Goal: Transaction & Acquisition: Purchase product/service

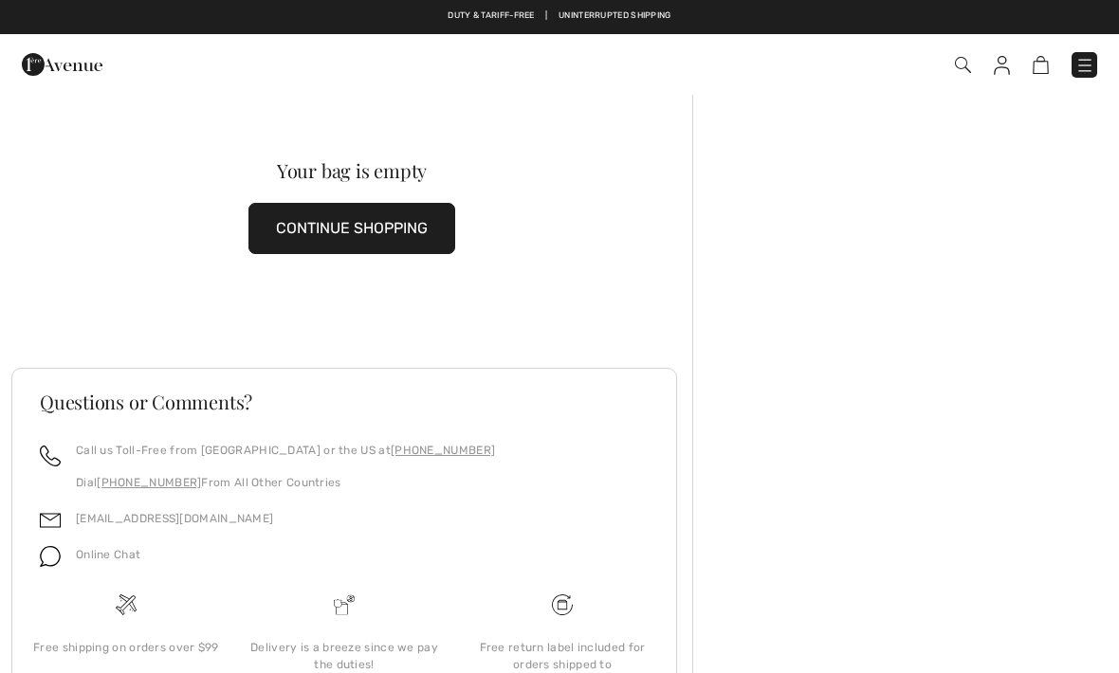
click at [393, 224] on button "CONTINUE SHOPPING" at bounding box center [351, 228] width 207 height 51
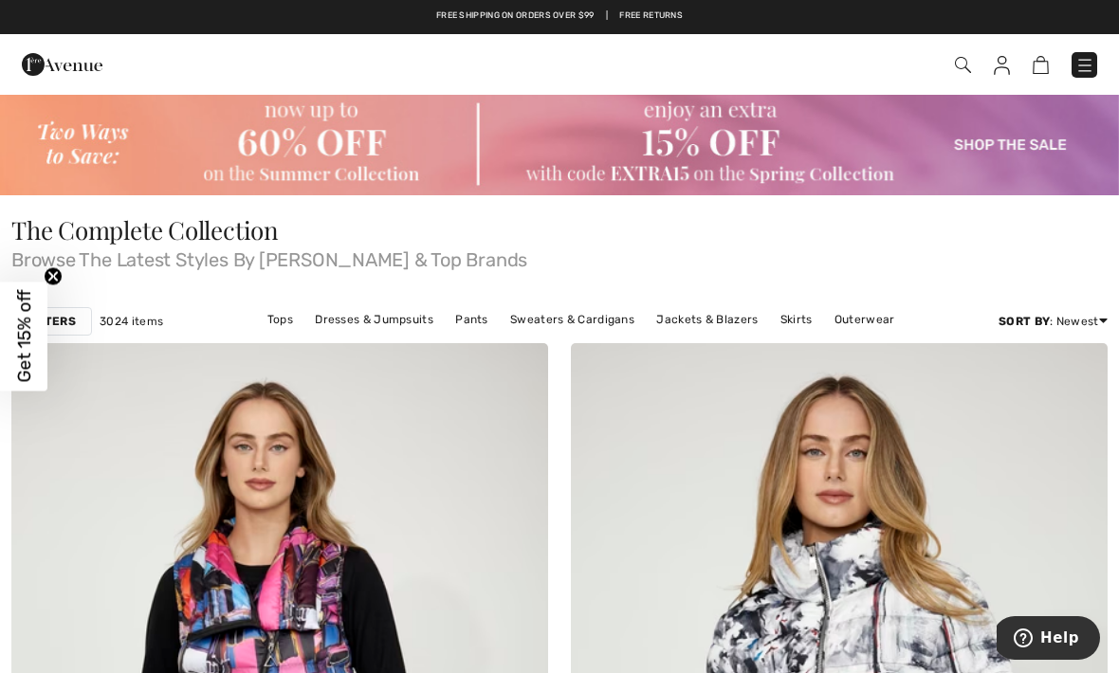
click at [1001, 67] on img at bounding box center [1002, 65] width 16 height 19
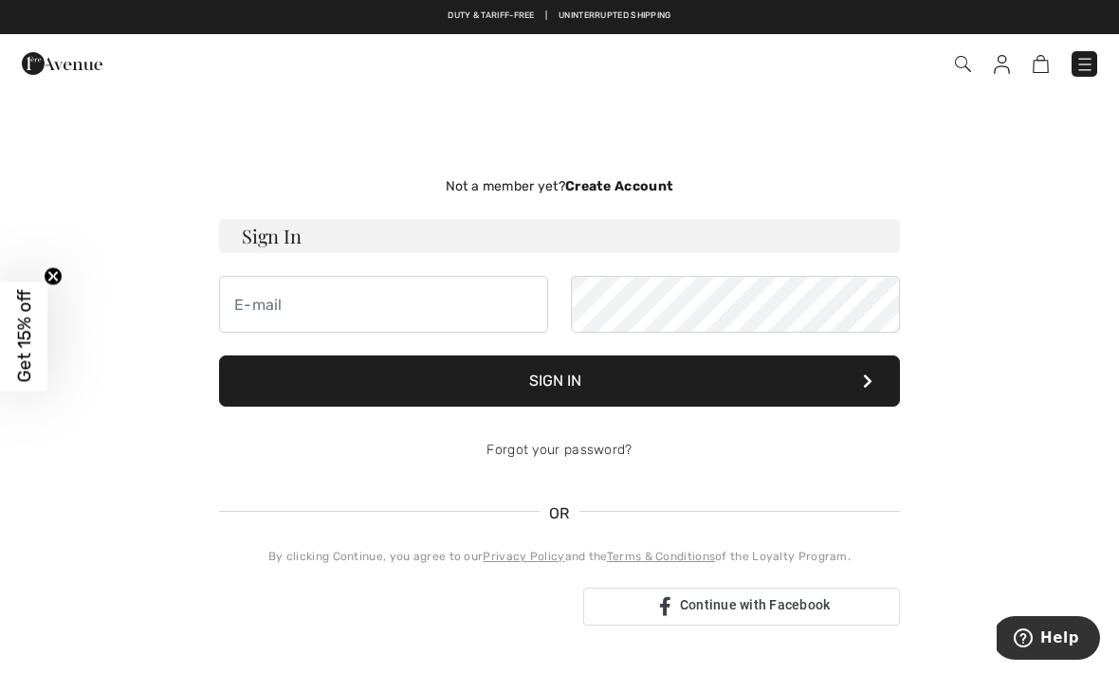
click at [959, 64] on img at bounding box center [963, 64] width 16 height 16
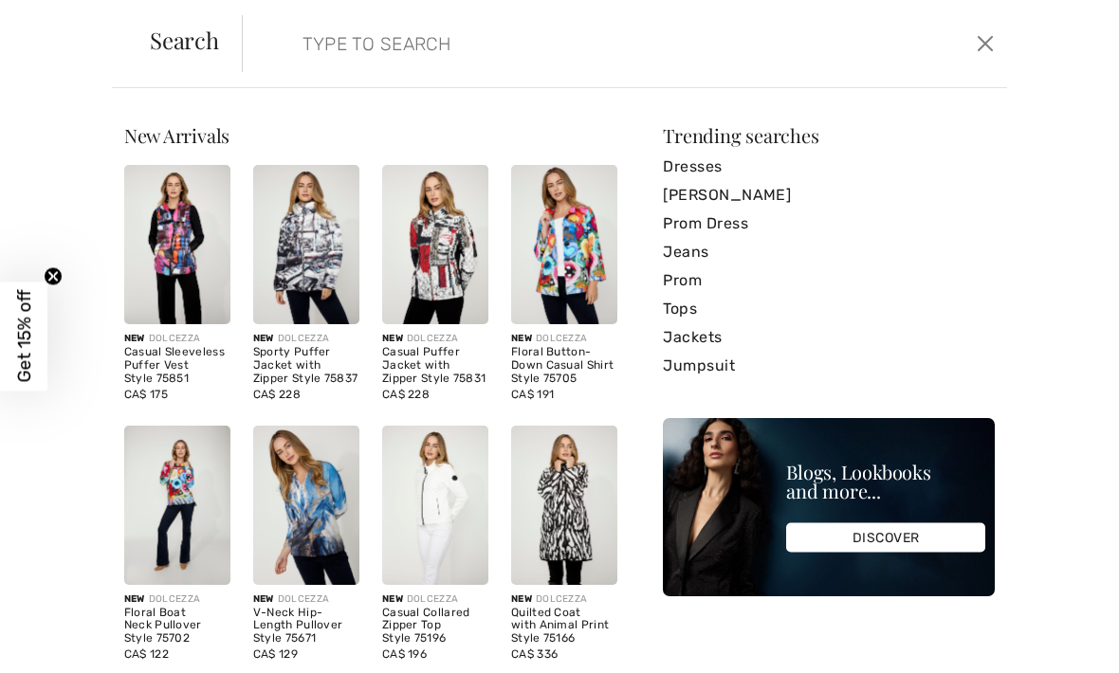
click at [568, 59] on input "search" at bounding box center [544, 43] width 513 height 57
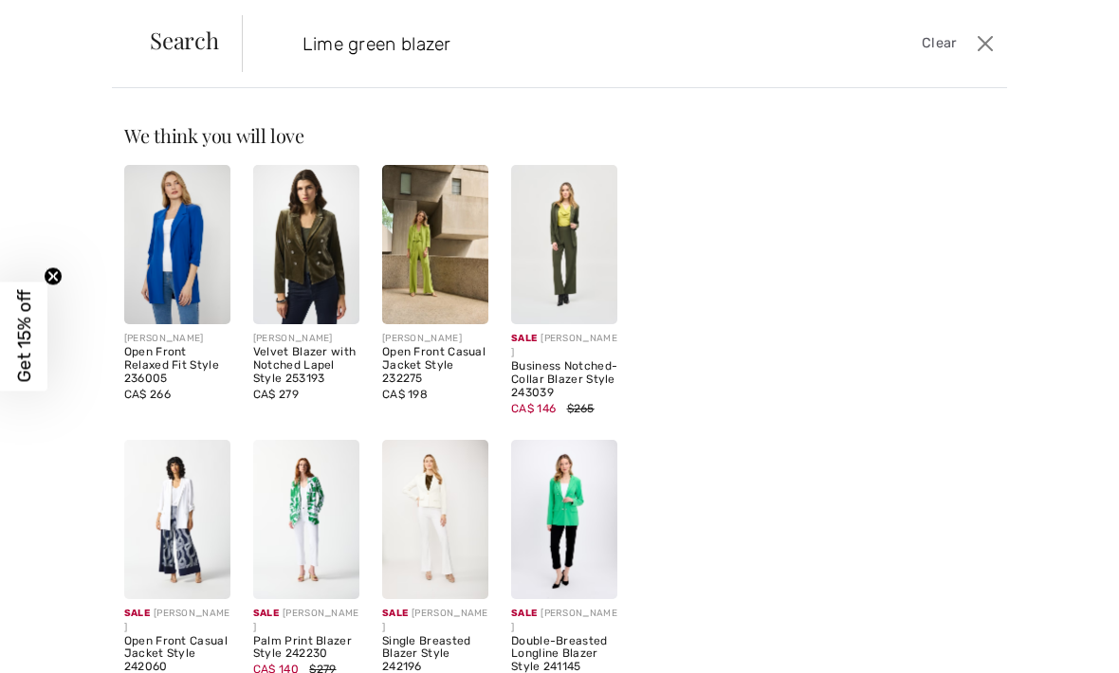
type input "Lime green blazer"
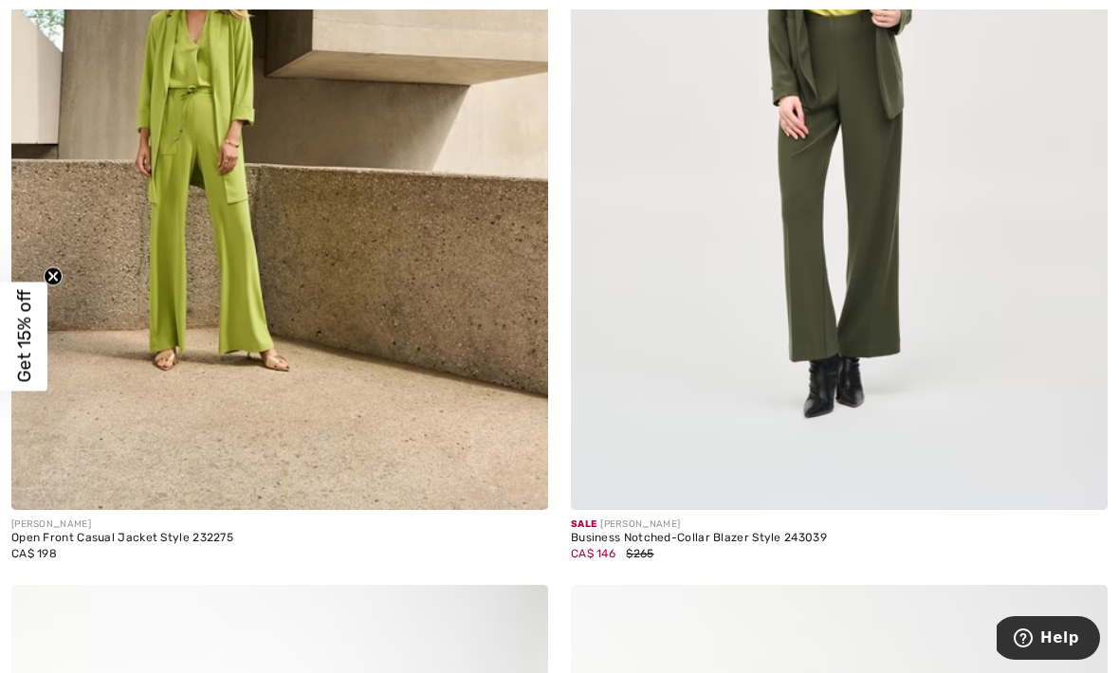
scroll to position [1567, 0]
